Goal: Obtain resource: Download file/media

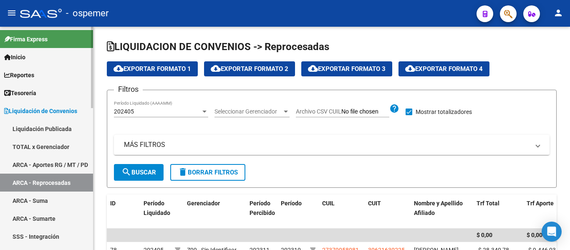
click at [56, 109] on span "Liquidación de Convenios" at bounding box center [40, 110] width 73 height 9
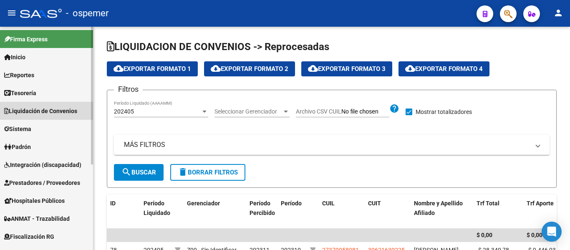
click at [25, 109] on span "Liquidación de Convenios" at bounding box center [40, 110] width 73 height 9
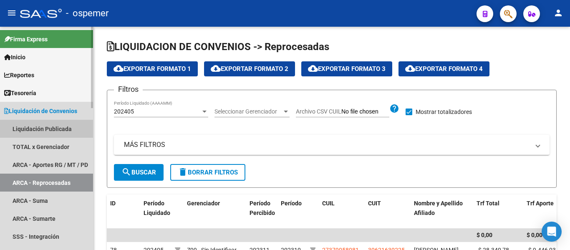
click at [24, 125] on link "Liquidación Publicada" at bounding box center [46, 129] width 93 height 18
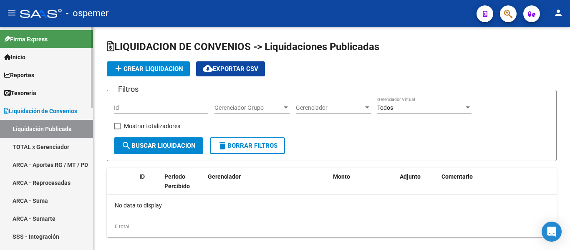
checkbox input "true"
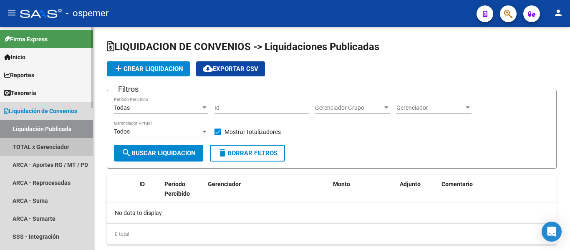
click at [24, 140] on link "TOTAL x Gerenciador" at bounding box center [46, 147] width 93 height 18
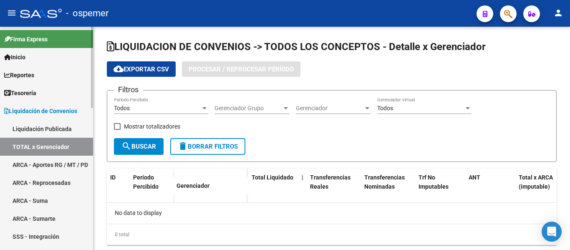
checkbox input "true"
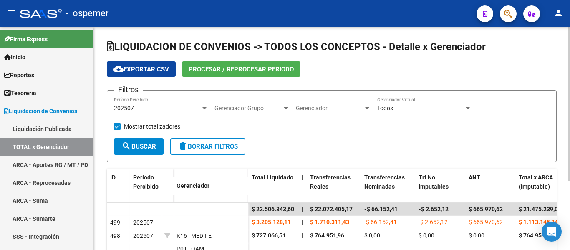
click at [256, 68] on span "Procesar / Reprocesar período" at bounding box center [240, 69] width 105 height 8
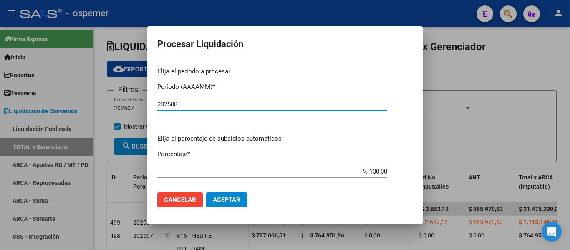
type input "202508"
click at [238, 202] on span "Aceptar" at bounding box center [227, 200] width 28 height 8
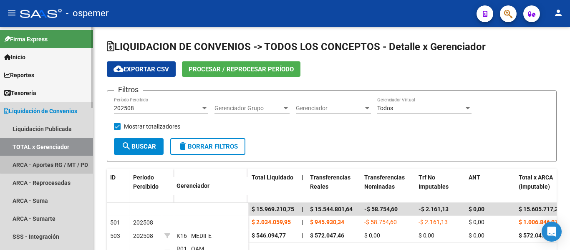
click at [51, 163] on link "ARCA - Aportes RG / MT / PD" at bounding box center [46, 165] width 93 height 18
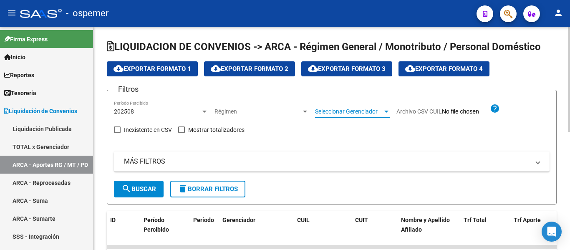
click at [357, 109] on span "Seleccionar Gerenciador" at bounding box center [349, 111] width 68 height 7
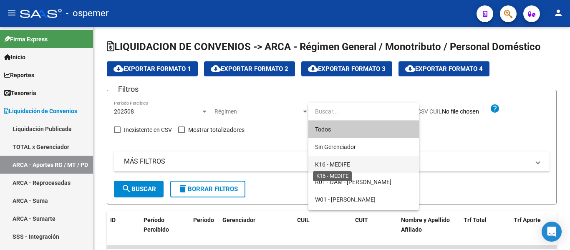
click at [337, 164] on span "K16 - MEDIFE" at bounding box center [332, 164] width 35 height 7
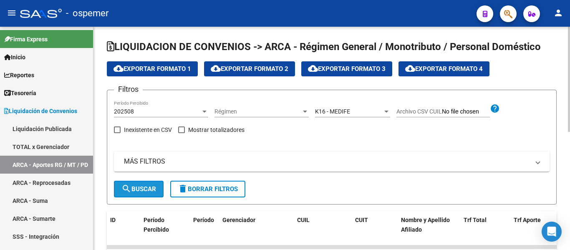
click at [137, 191] on span "search Buscar" at bounding box center [138, 189] width 35 height 8
click at [468, 69] on span "cloud_download Exportar Formato 4" at bounding box center [444, 69] width 78 height 8
click at [32, 184] on link "ARCA - Reprocesadas" at bounding box center [46, 182] width 93 height 18
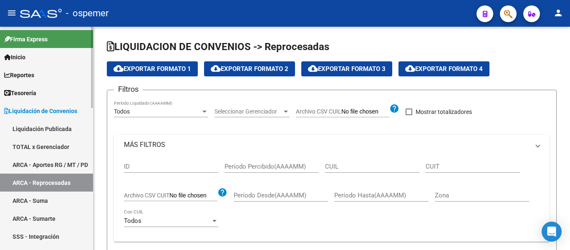
checkbox input "true"
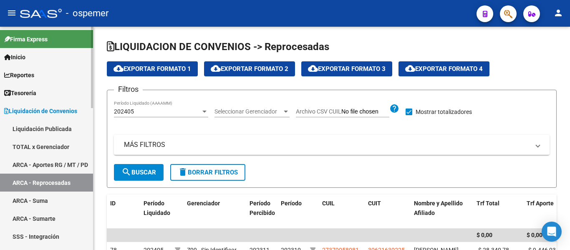
click at [32, 199] on link "ARCA - Suma" at bounding box center [46, 200] width 93 height 18
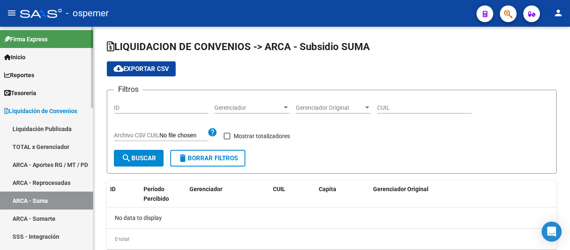
checkbox input "true"
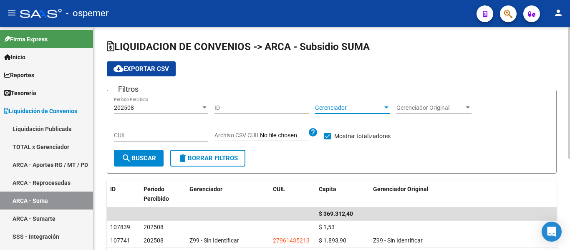
click at [359, 106] on span "Gerenciador" at bounding box center [349, 107] width 68 height 7
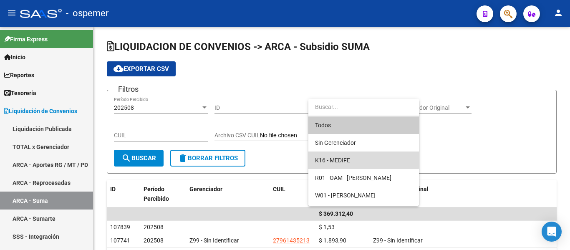
click at [354, 158] on span "K16 - MEDIFE" at bounding box center [363, 160] width 97 height 18
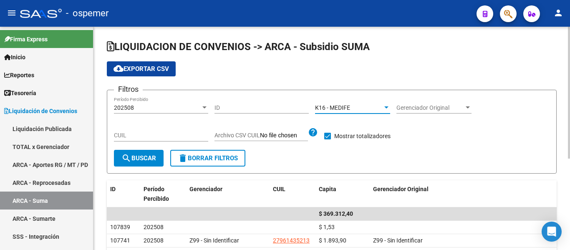
click at [156, 157] on span "search Buscar" at bounding box center [138, 158] width 35 height 8
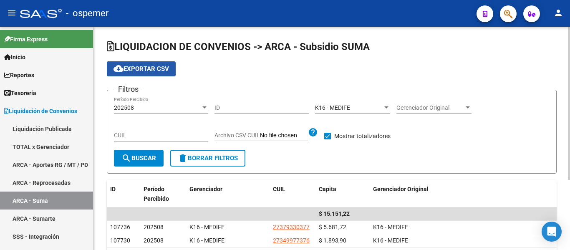
click at [157, 73] on button "cloud_download Exportar CSV" at bounding box center [141, 68] width 69 height 15
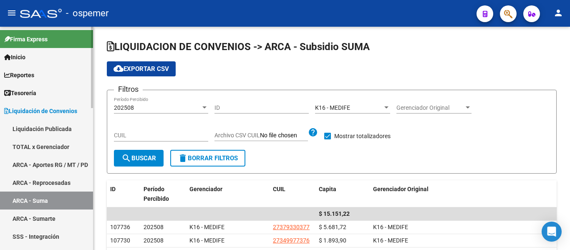
click at [53, 131] on link "Liquidación Publicada" at bounding box center [46, 129] width 93 height 18
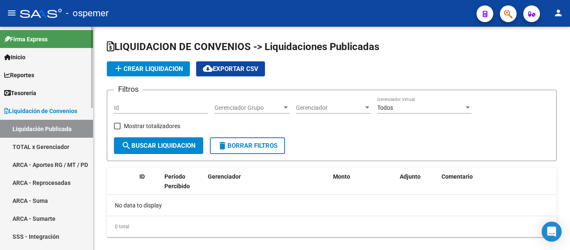
checkbox input "true"
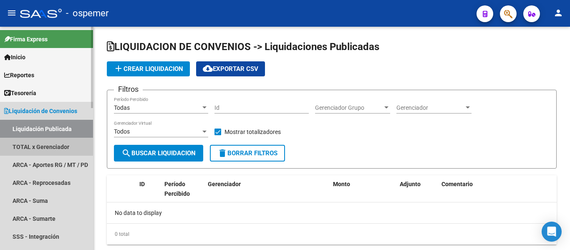
click at [49, 142] on link "TOTAL x Gerenciador" at bounding box center [46, 147] width 93 height 18
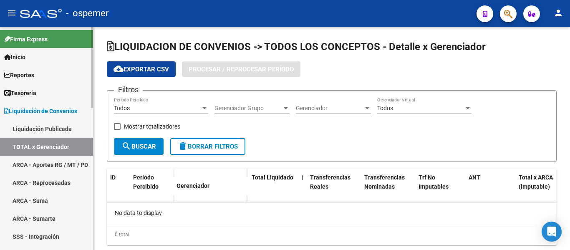
checkbox input "true"
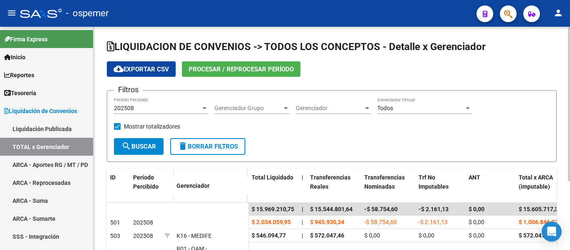
click at [305, 108] on span "Gerenciador" at bounding box center [330, 108] width 68 height 7
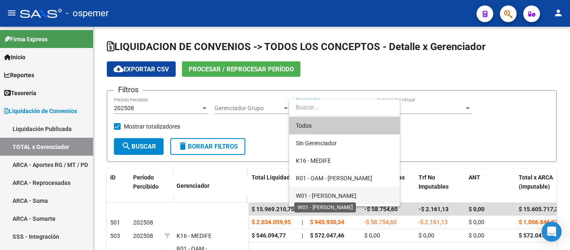
click at [341, 194] on span "W01 - [PERSON_NAME]" at bounding box center [326, 195] width 60 height 7
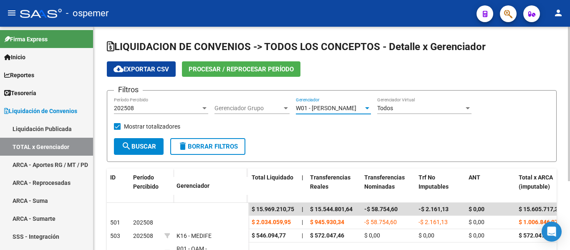
click at [146, 149] on span "search Buscar" at bounding box center [138, 147] width 35 height 8
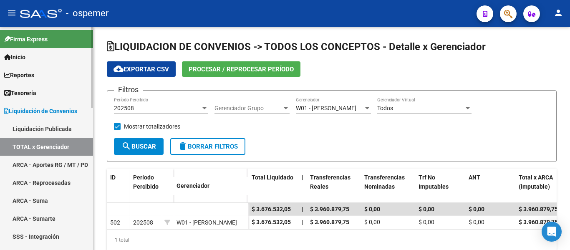
click at [69, 164] on link "ARCA - Aportes RG / MT / PD" at bounding box center [46, 165] width 93 height 18
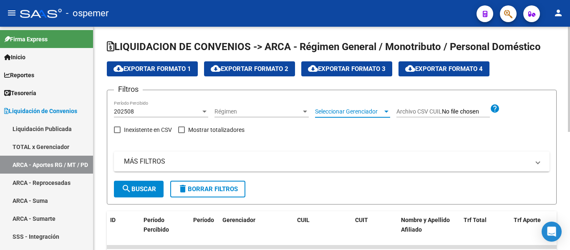
click at [329, 112] on span "Seleccionar Gerenciador" at bounding box center [349, 111] width 68 height 7
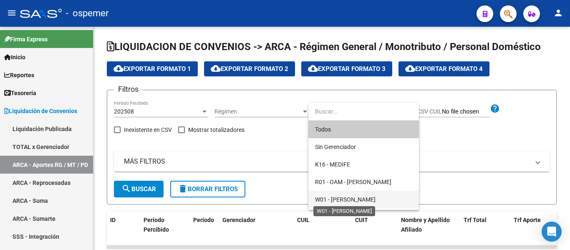
click at [351, 198] on span "W01 - [PERSON_NAME]" at bounding box center [345, 199] width 60 height 7
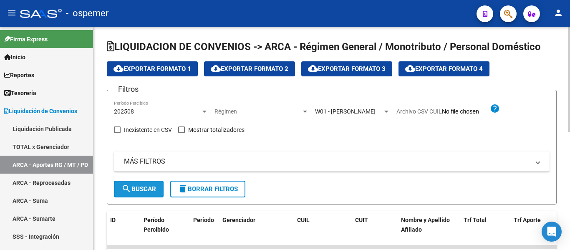
click at [145, 188] on span "search Buscar" at bounding box center [138, 189] width 35 height 8
click at [437, 72] on span "cloud_download Exportar Formato 4" at bounding box center [444, 69] width 78 height 8
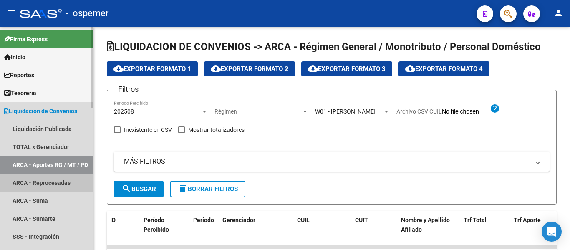
click at [49, 183] on link "ARCA - Reprocesadas" at bounding box center [46, 182] width 93 height 18
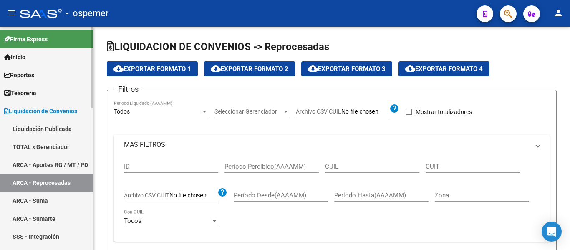
checkbox input "true"
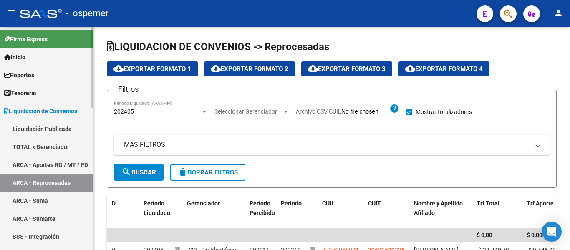
click at [30, 201] on link "ARCA - Suma" at bounding box center [46, 200] width 93 height 18
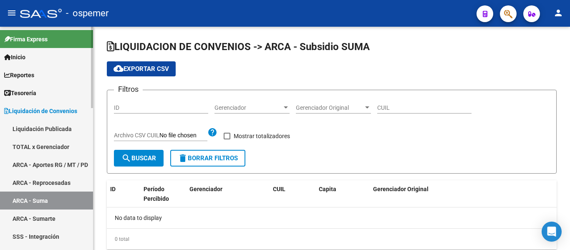
checkbox input "true"
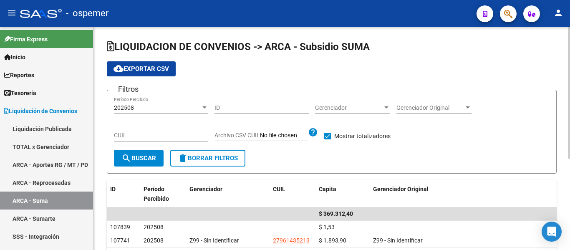
click at [334, 105] on span "Gerenciador" at bounding box center [349, 107] width 68 height 7
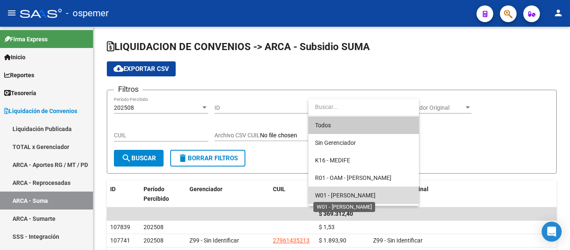
click at [352, 193] on span "W01 - [PERSON_NAME]" at bounding box center [345, 195] width 60 height 7
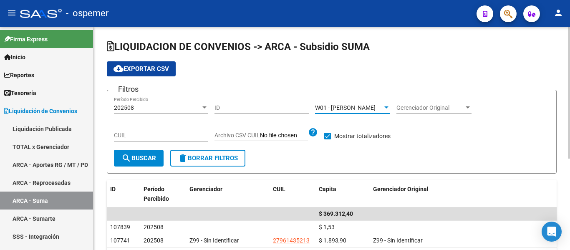
click at [127, 161] on mat-icon "search" at bounding box center [126, 158] width 10 height 10
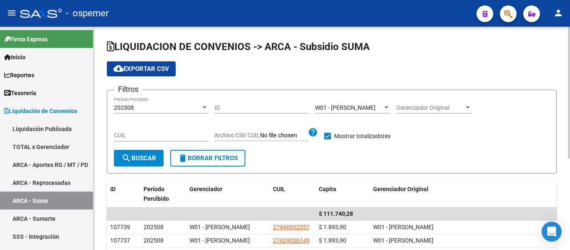
click at [147, 68] on span "cloud_download Exportar CSV" at bounding box center [140, 69] width 55 height 8
click at [45, 218] on link "ARCA - Sumarte" at bounding box center [46, 218] width 93 height 18
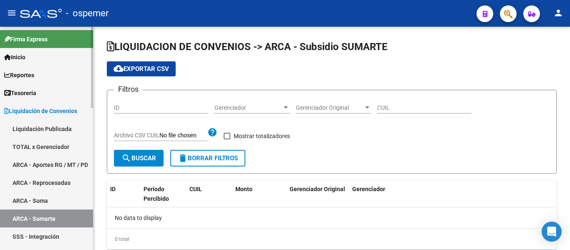
checkbox input "true"
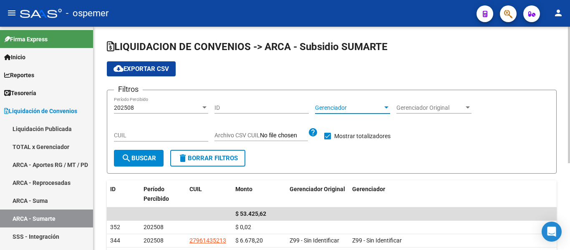
click at [340, 109] on span "Gerenciador" at bounding box center [349, 107] width 68 height 7
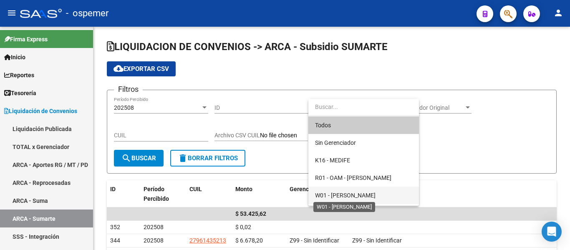
click at [341, 194] on span "W01 - [PERSON_NAME]" at bounding box center [345, 195] width 60 height 7
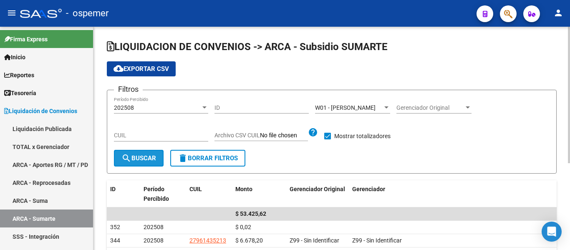
click at [144, 158] on span "search Buscar" at bounding box center [138, 158] width 35 height 8
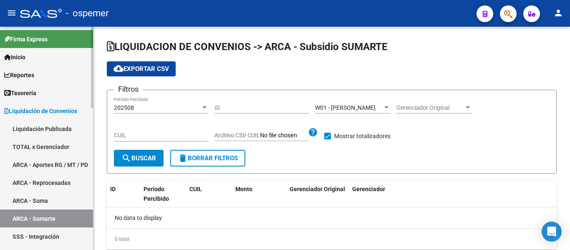
click at [54, 232] on link "SSS - Integración" at bounding box center [46, 236] width 93 height 18
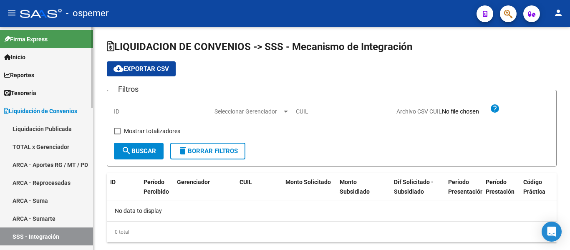
checkbox input "true"
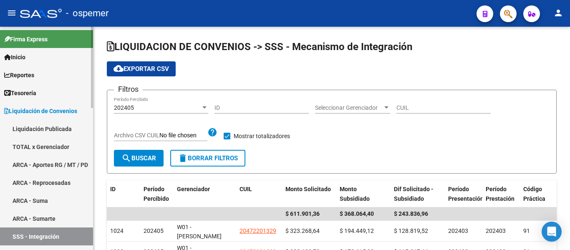
click at [39, 159] on link "ARCA - Aportes RG / MT / PD" at bounding box center [46, 165] width 93 height 18
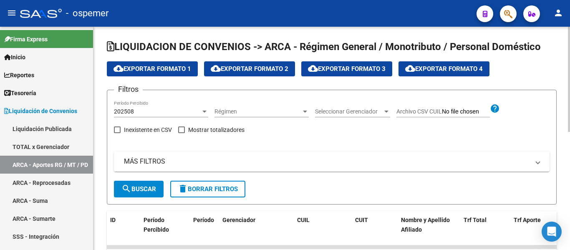
click at [340, 108] on div "Seleccionar Gerenciador Seleccionar Gerenciador" at bounding box center [352, 108] width 75 height 17
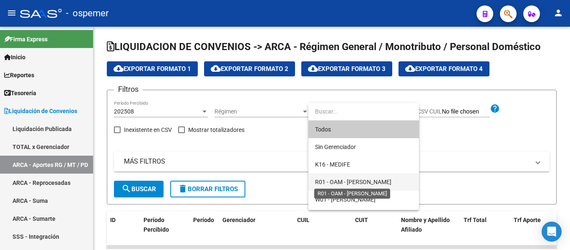
click at [344, 179] on span "R01 - OAM - [PERSON_NAME]" at bounding box center [353, 181] width 76 height 7
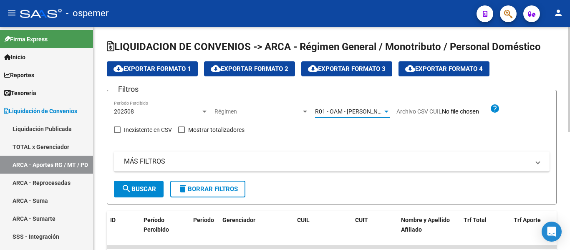
click at [130, 185] on mat-icon "search" at bounding box center [126, 188] width 10 height 10
click at [446, 70] on span "cloud_download Exportar Formato 4" at bounding box center [444, 69] width 78 height 8
click at [40, 198] on link "ARCA - Suma" at bounding box center [46, 200] width 93 height 18
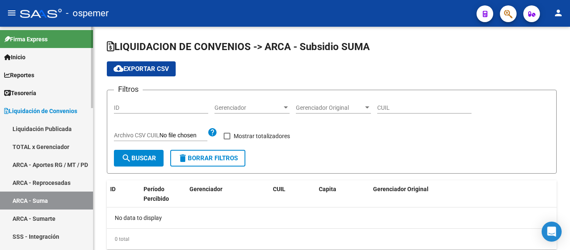
checkbox input "true"
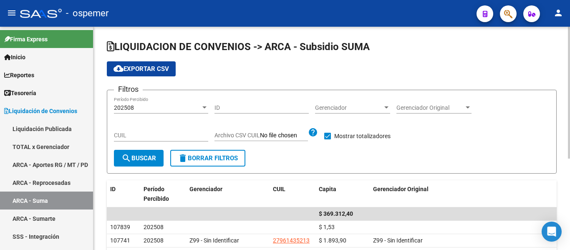
click at [346, 103] on div "Gerenciador Gerenciador" at bounding box center [352, 105] width 75 height 17
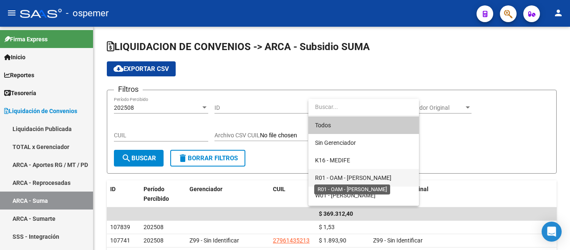
click at [342, 176] on span "R01 - OAM - [PERSON_NAME]" at bounding box center [353, 177] width 76 height 7
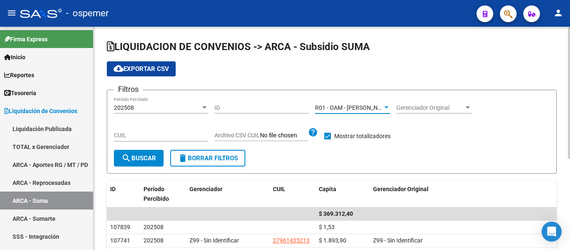
click at [147, 157] on span "search Buscar" at bounding box center [138, 158] width 35 height 8
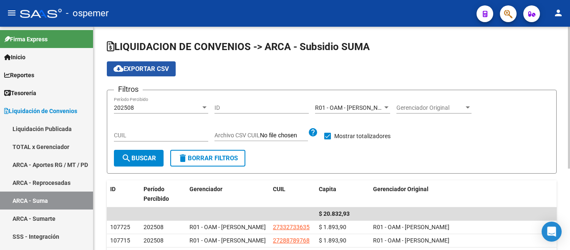
click at [164, 71] on span "cloud_download Exportar CSV" at bounding box center [140, 69] width 55 height 8
